Goal: Task Accomplishment & Management: Manage account settings

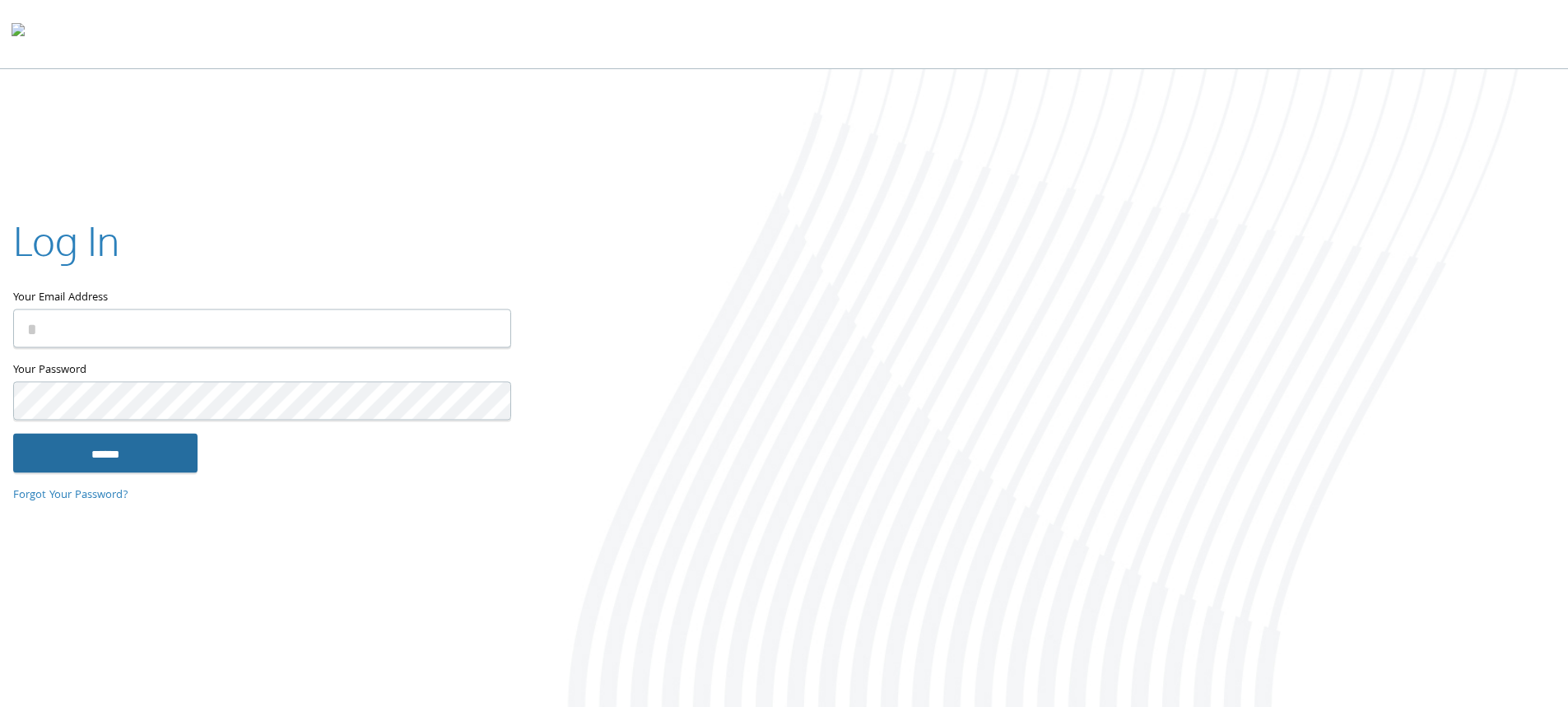
type input "**********"
click at [156, 447] on input "******" at bounding box center [105, 452] width 185 height 40
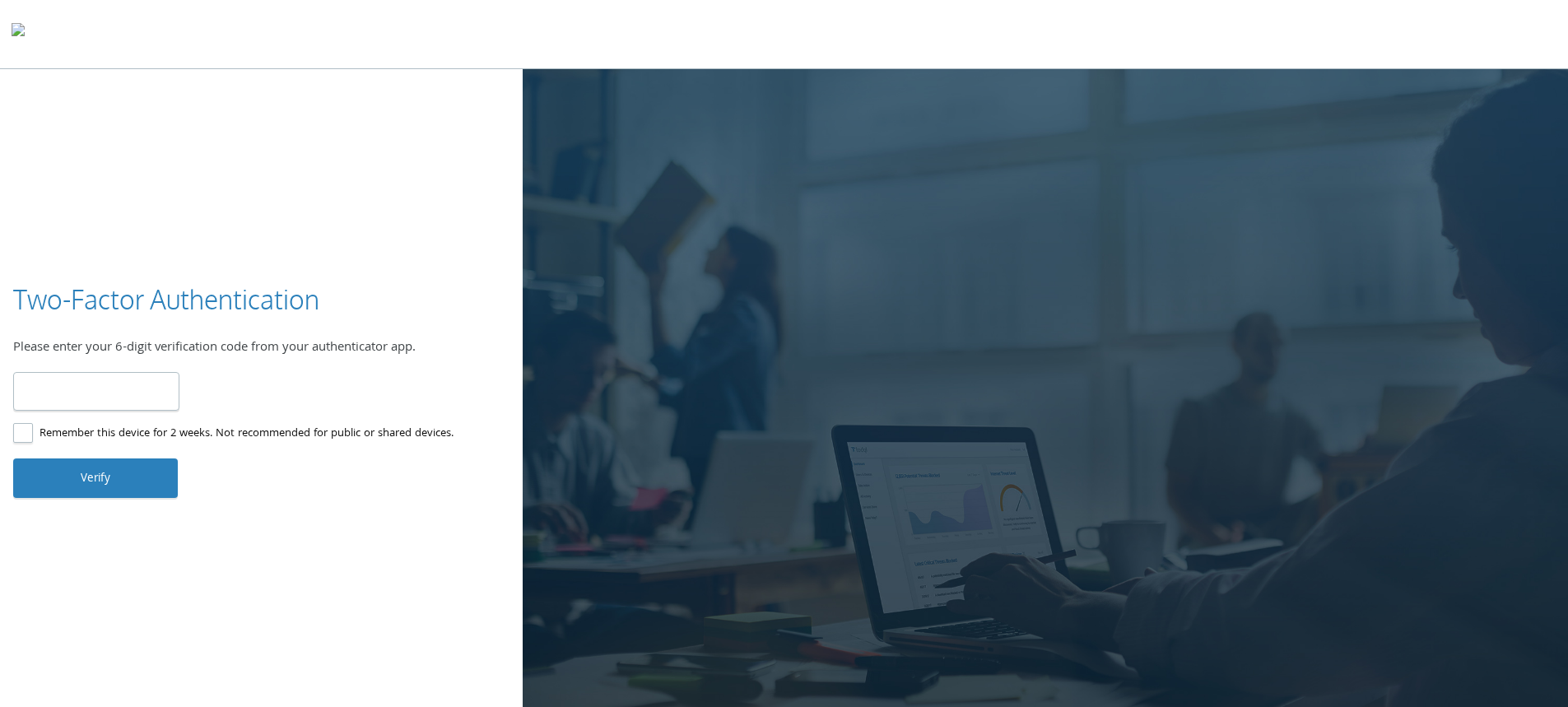
click at [119, 387] on input "number" at bounding box center [96, 391] width 166 height 39
type input "******"
